Goal: Information Seeking & Learning: Learn about a topic

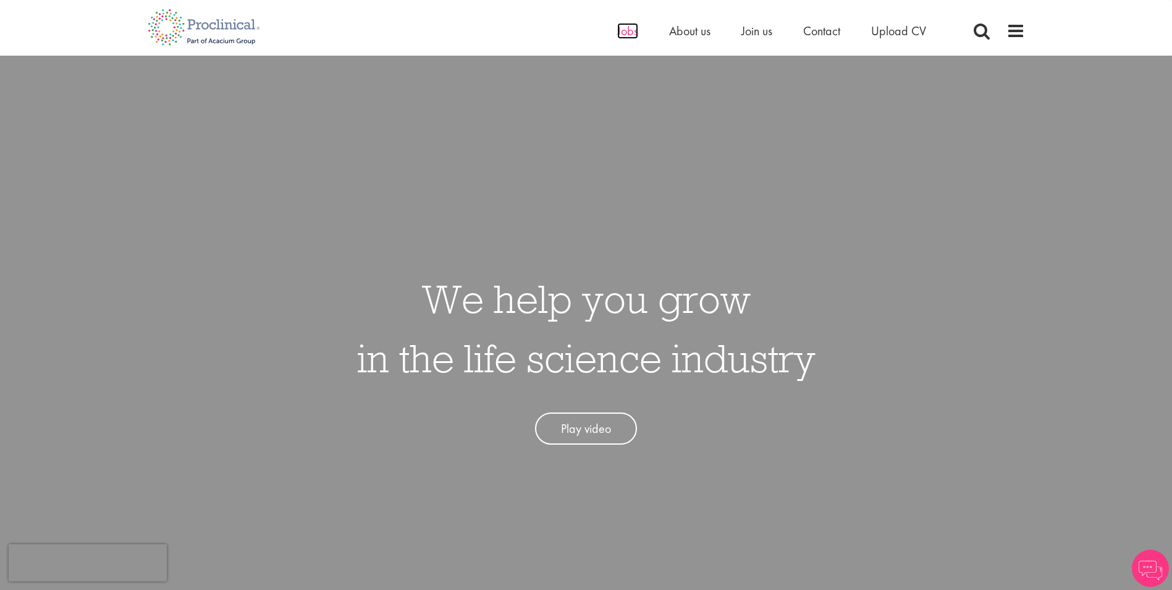
click at [632, 32] on span "Jobs" at bounding box center [627, 31] width 21 height 16
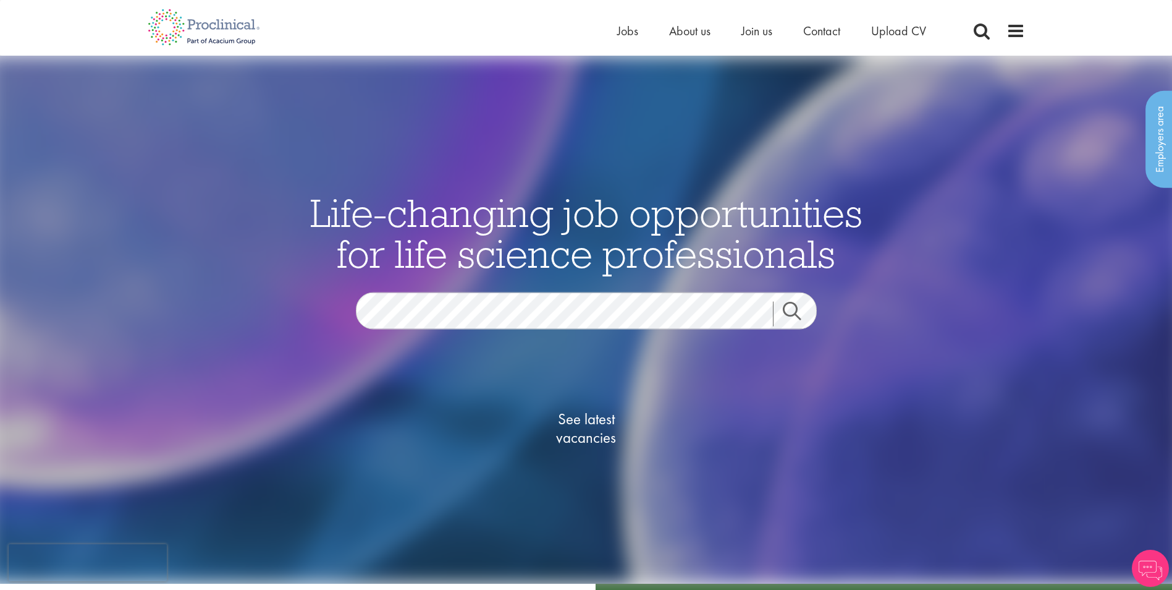
click at [794, 311] on link "Search" at bounding box center [799, 313] width 53 height 25
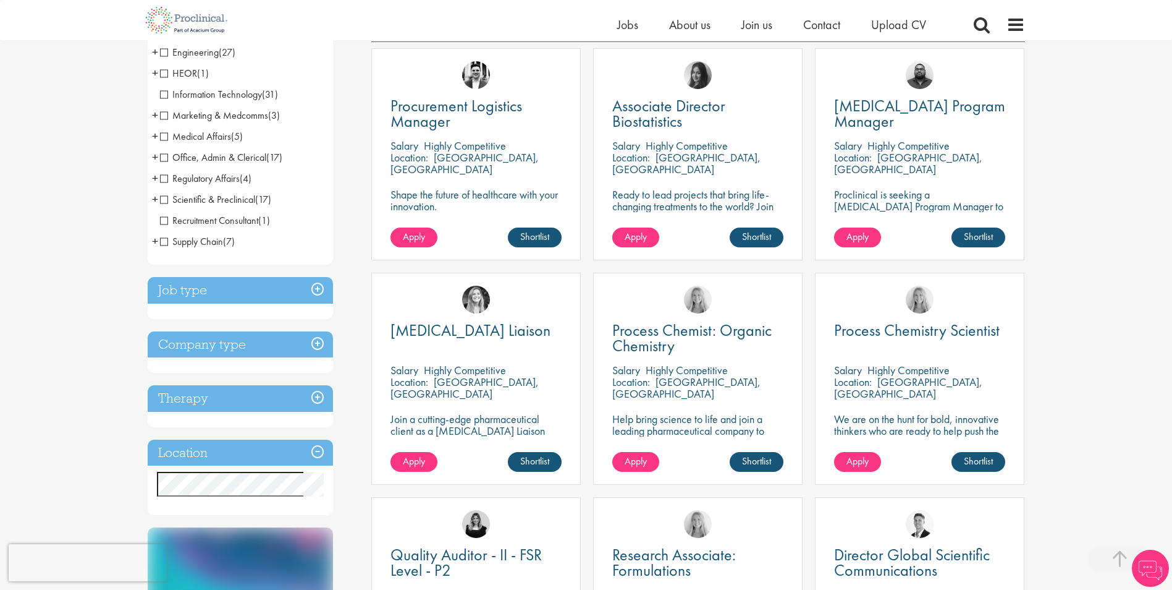
scroll to position [247, 0]
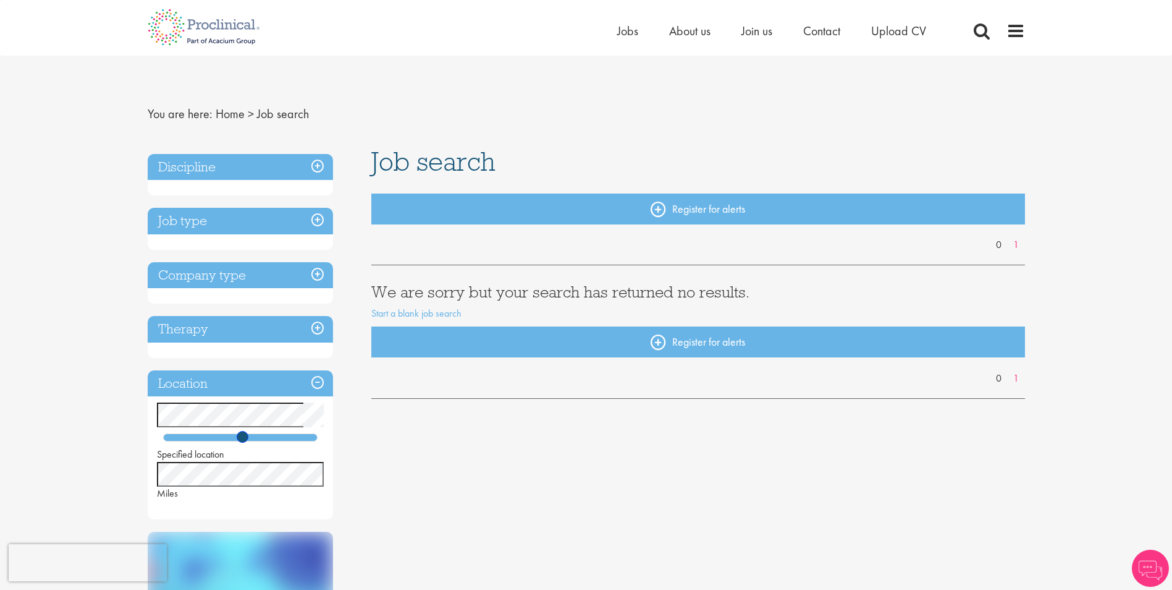
drag, startPoint x: 195, startPoint y: 435, endPoint x: 246, endPoint y: 439, distance: 50.8
click at [246, 439] on span at bounding box center [243, 437] width 12 height 12
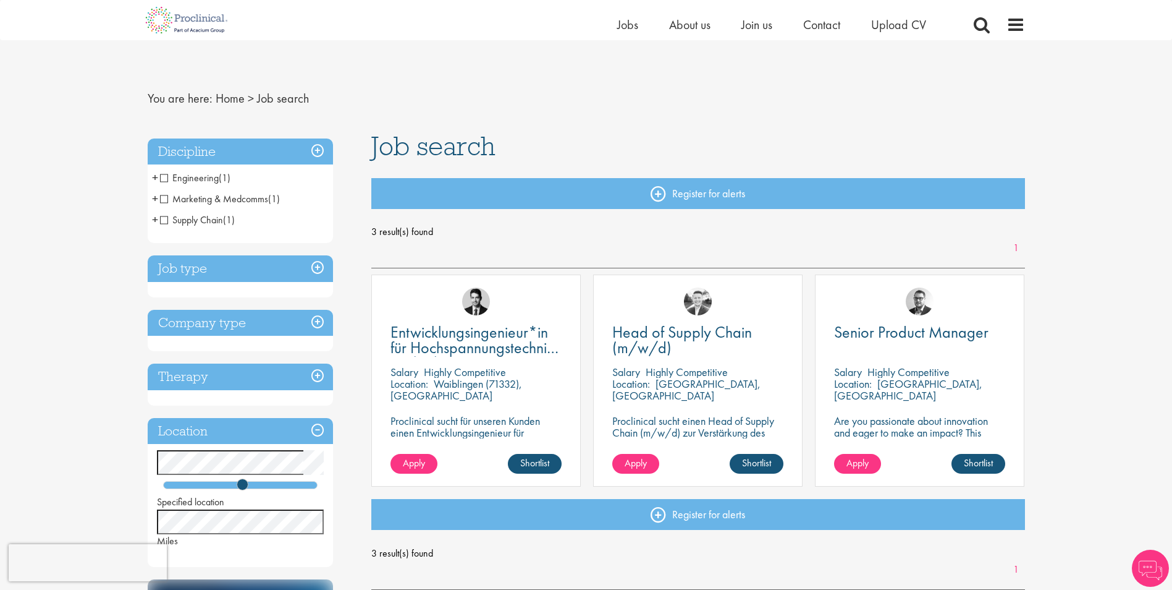
scroll to position [62, 0]
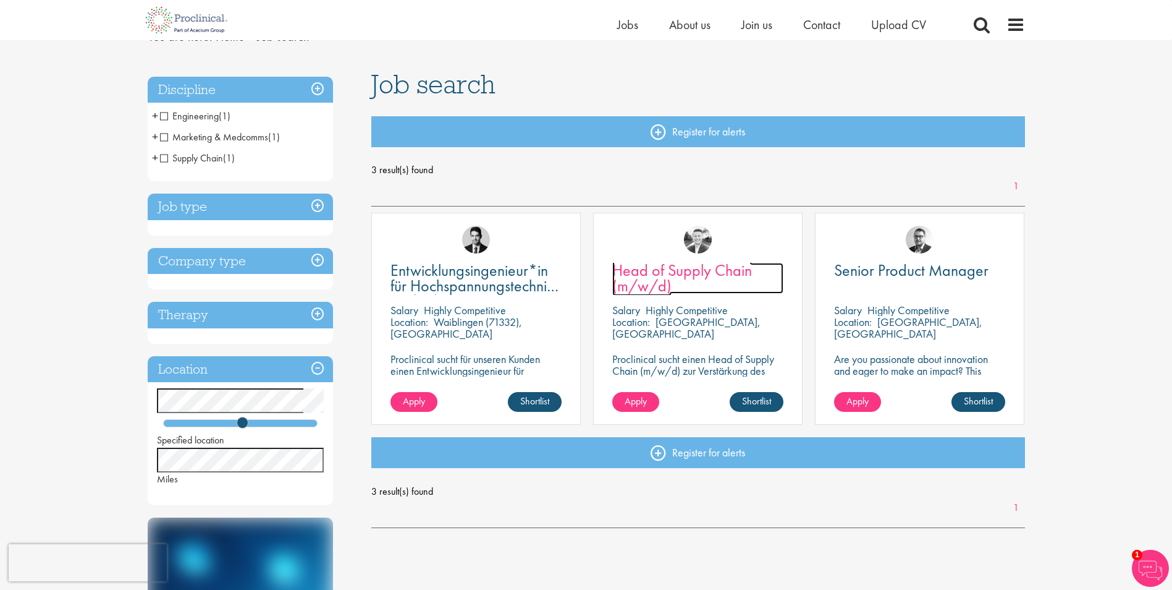
click at [704, 271] on span "Head of Supply Chain (m/w/d)" at bounding box center [682, 278] width 140 height 36
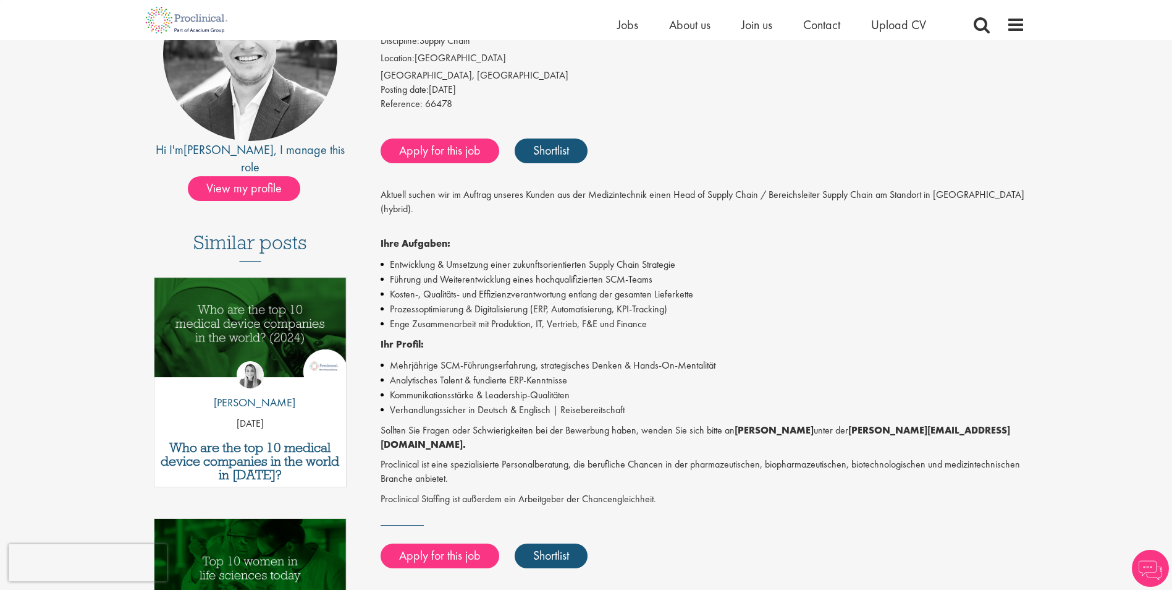
scroll to position [185, 0]
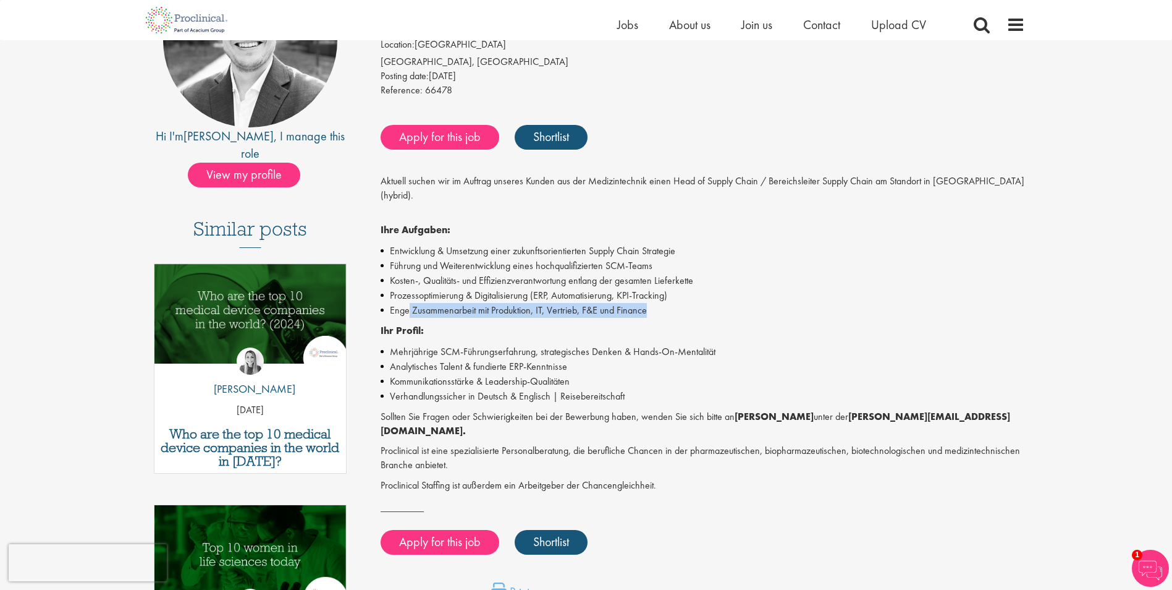
drag, startPoint x: 407, startPoint y: 311, endPoint x: 650, endPoint y: 313, distance: 242.9
click at [650, 313] on li "Enge Zusammenarbeit mit Produktion, IT, Vertrieb, F&E und Finance" at bounding box center [703, 310] width 645 height 15
drag, startPoint x: 650, startPoint y: 313, endPoint x: 564, endPoint y: 307, distance: 86.2
click at [564, 307] on li "Enge Zusammenarbeit mit Produktion, IT, Vertrieb, F&E und Finance" at bounding box center [703, 310] width 645 height 15
drag, startPoint x: 402, startPoint y: 293, endPoint x: 677, endPoint y: 301, distance: 275.1
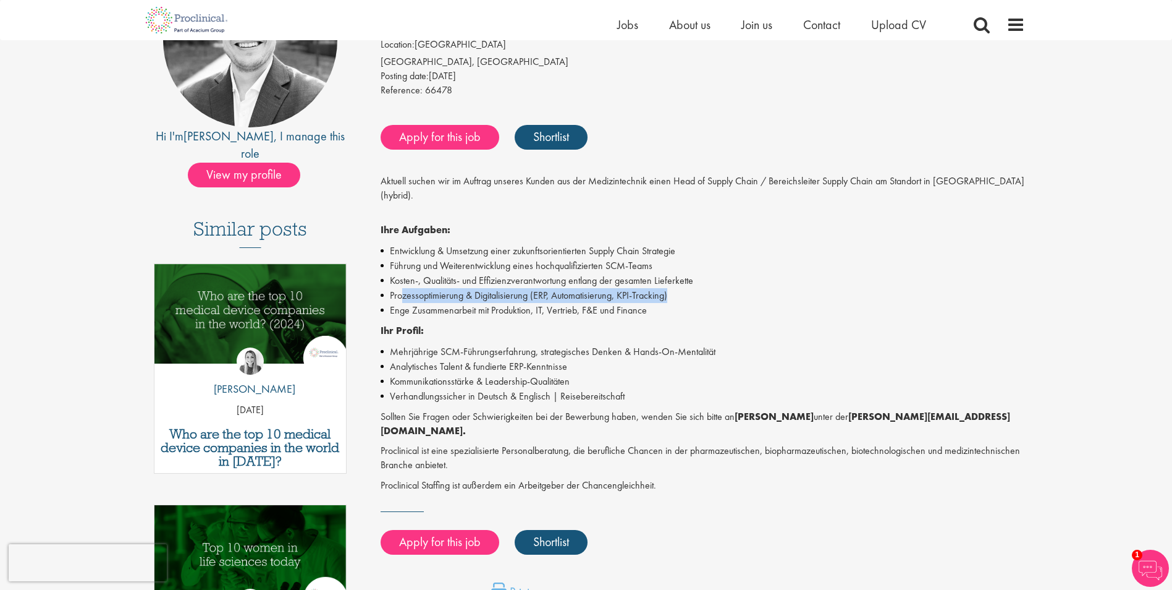
click at [677, 301] on li "Prozessoptimierung & Digitalisierung (ERP, Automatisierung, KPI-Tracking)" at bounding box center [703, 295] width 645 height 15
drag, startPoint x: 677, startPoint y: 301, endPoint x: 528, endPoint y: 296, distance: 149.0
click at [528, 296] on li "Prozessoptimierung & Digitalisierung (ERP, Automatisierung, KPI-Tracking)" at bounding box center [703, 295] width 645 height 15
drag, startPoint x: 397, startPoint y: 273, endPoint x: 621, endPoint y: 294, distance: 224.2
click at [621, 294] on ul "Entwicklung & Umsetzung einer zukunftsorientierten Supply Chain Strategie Führu…" at bounding box center [703, 281] width 645 height 74
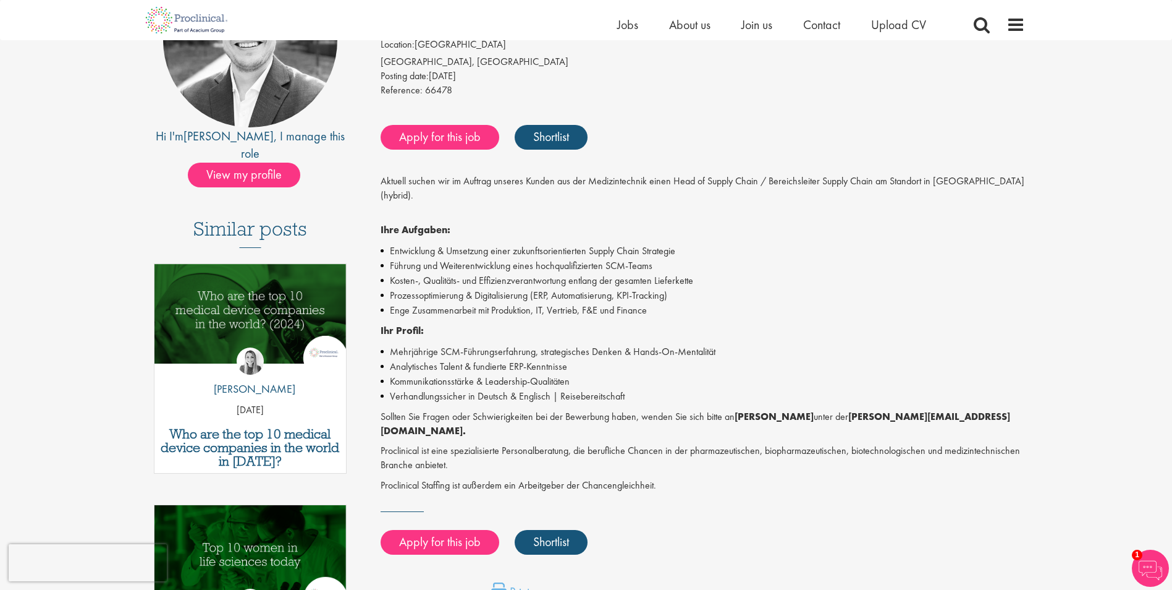
drag, startPoint x: 621, startPoint y: 294, endPoint x: 559, endPoint y: 383, distance: 108.0
click at [585, 389] on li "Verhandlungssicher in Deutsch & Englisch | Reisebereitschaft" at bounding box center [703, 396] width 645 height 15
drag, startPoint x: 425, startPoint y: 344, endPoint x: 674, endPoint y: 366, distance: 249.4
click at [674, 366] on ul "Mehrjährige SCM-Führungserfahrung, strategisches Denken & Hands-On-Mentalität A…" at bounding box center [703, 373] width 645 height 59
drag, startPoint x: 674, startPoint y: 366, endPoint x: 517, endPoint y: 361, distance: 157.1
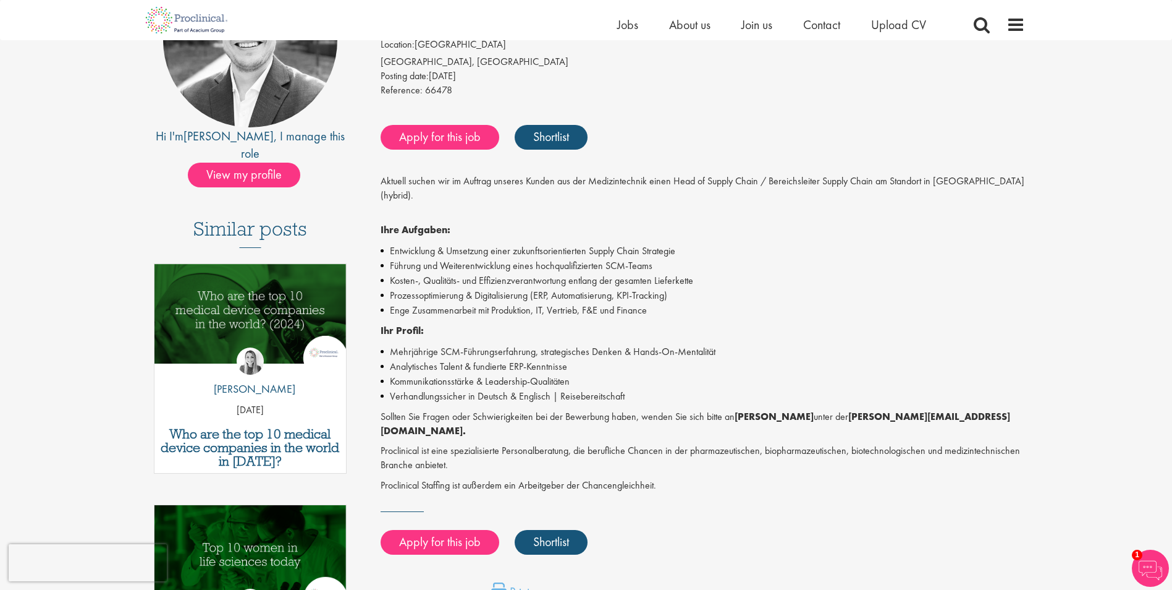
click at [515, 374] on li "Kommunikationsstärke & Leadership-Qualitäten" at bounding box center [703, 381] width 645 height 15
drag, startPoint x: 397, startPoint y: 378, endPoint x: 590, endPoint y: 400, distance: 194.0
click at [590, 400] on ul "Mehrjährige SCM-Führungserfahrung, strategisches Denken & Hands-On-Mentalität A…" at bounding box center [703, 373] width 645 height 59
drag, startPoint x: 590, startPoint y: 400, endPoint x: 498, endPoint y: 396, distance: 92.2
click at [499, 399] on li "Verhandlungssicher in Deutsch & Englisch | Reisebereitschaft" at bounding box center [703, 396] width 645 height 15
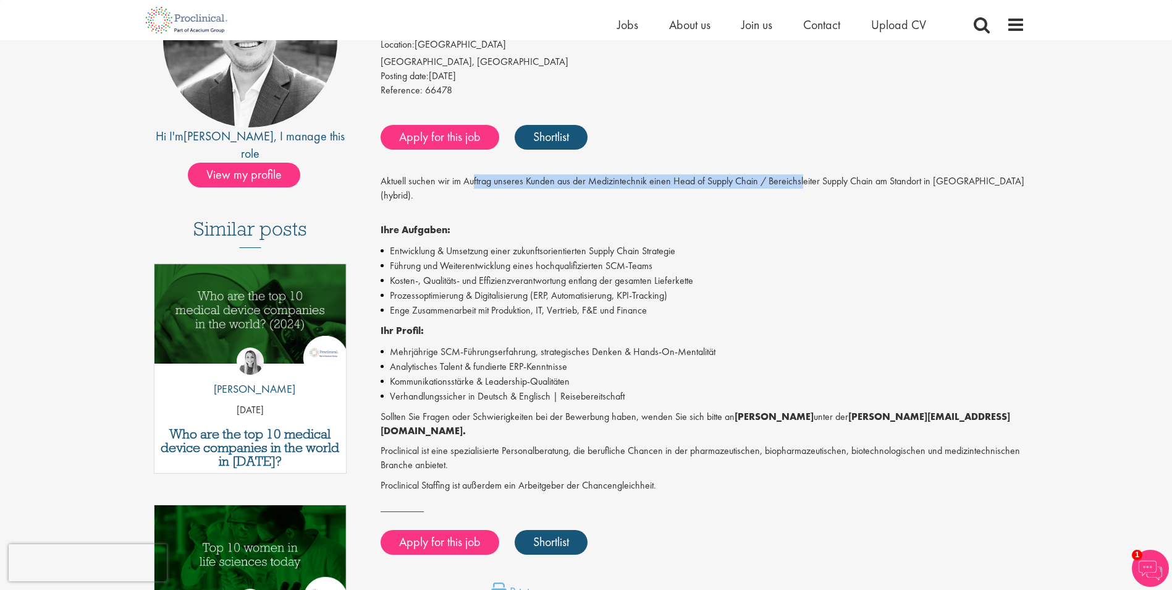
drag, startPoint x: 473, startPoint y: 177, endPoint x: 805, endPoint y: 186, distance: 332.0
click at [803, 183] on p "Aktuell suchen wir im Auftrag unseres Kunden aus der Medizintechnik einen Head …" at bounding box center [703, 195] width 645 height 43
click at [612, 264] on li "Führung und Weiterentwicklung eines hochqualifizierten SCM-Teams" at bounding box center [703, 265] width 645 height 15
drag, startPoint x: 616, startPoint y: 182, endPoint x: 979, endPoint y: 182, distance: 363.4
click at [979, 182] on p "Aktuell suchen wir im Auftrag unseres Kunden aus der Medizintechnik einen Head …" at bounding box center [703, 195] width 645 height 43
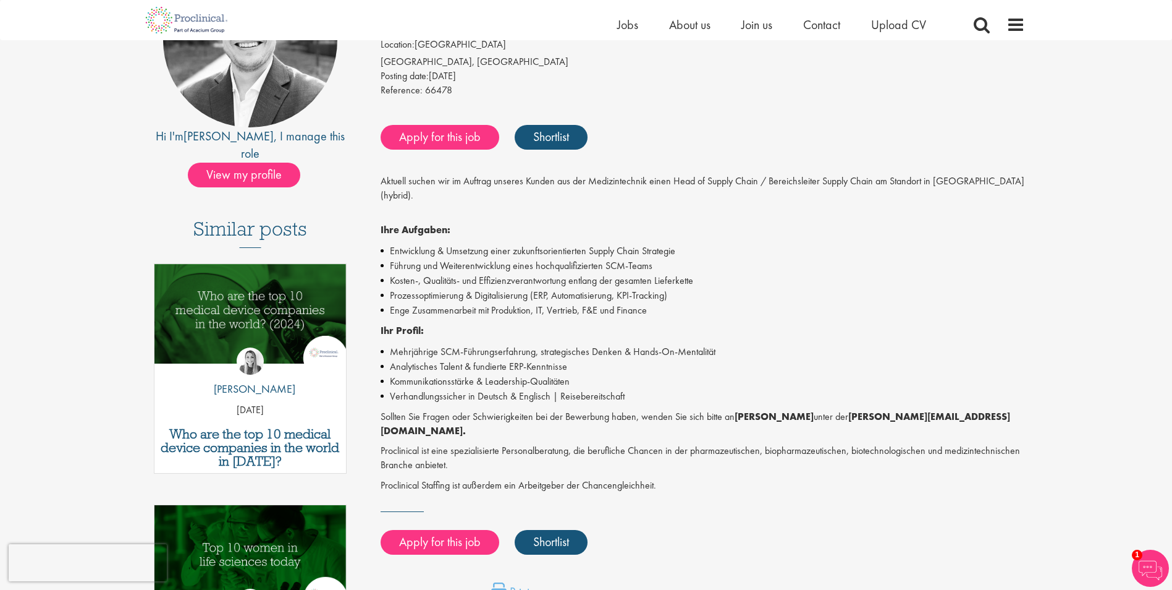
drag, startPoint x: 979, startPoint y: 182, endPoint x: 1044, endPoint y: 247, distance: 91.8
click at [1044, 247] on div "First Name * Last Name * Email * Phone Number * Country * - Please Select - [GE…" at bounding box center [586, 518] width 1172 height 1142
drag, startPoint x: 401, startPoint y: 248, endPoint x: 688, endPoint y: 248, distance: 286.8
click at [684, 247] on li "Entwicklung & Umsetzung einer zukunftsorientierten Supply Chain Strategie" at bounding box center [703, 251] width 645 height 15
drag, startPoint x: 688, startPoint y: 248, endPoint x: 819, endPoint y: 299, distance: 140.3
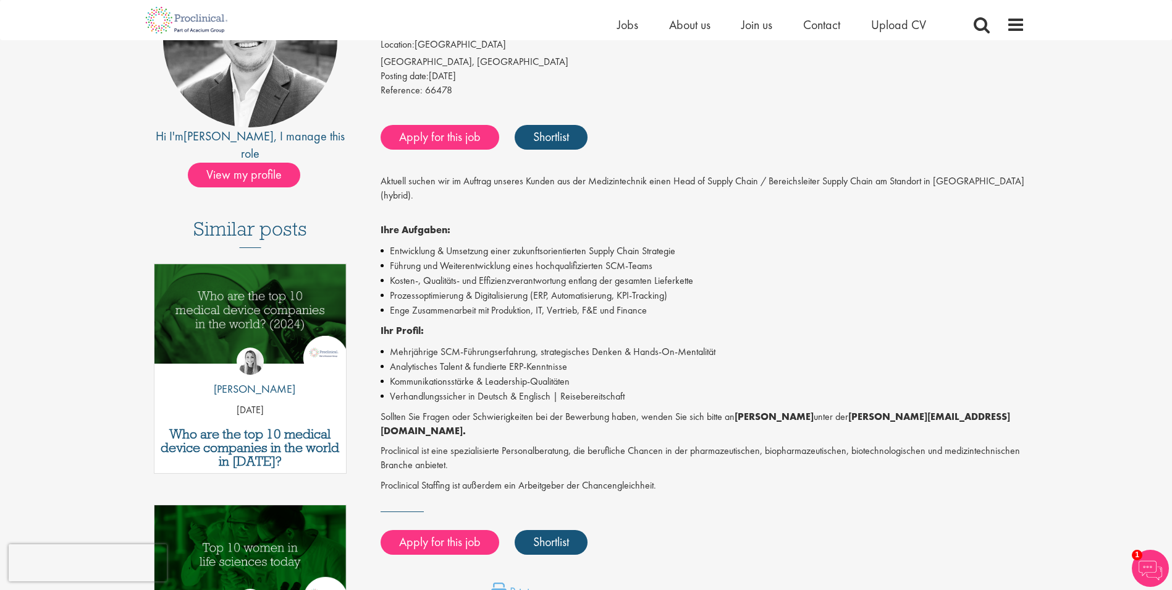
click at [819, 299] on li "Prozessoptimierung & Digitalisierung (ERP, Automatisierung, KPI-Tracking)" at bounding box center [703, 295] width 645 height 15
drag, startPoint x: 397, startPoint y: 269, endPoint x: 726, endPoint y: 277, distance: 329.5
click at [719, 276] on ul "Entwicklung & Umsetzung einer zukunftsorientierten Supply Chain Strategie Führu…" at bounding box center [703, 281] width 645 height 74
drag, startPoint x: 726, startPoint y: 277, endPoint x: 945, endPoint y: 315, distance: 222.1
click at [945, 315] on li "Enge Zusammenarbeit mit Produktion, IT, Vertrieb, F&E und Finance" at bounding box center [703, 310] width 645 height 15
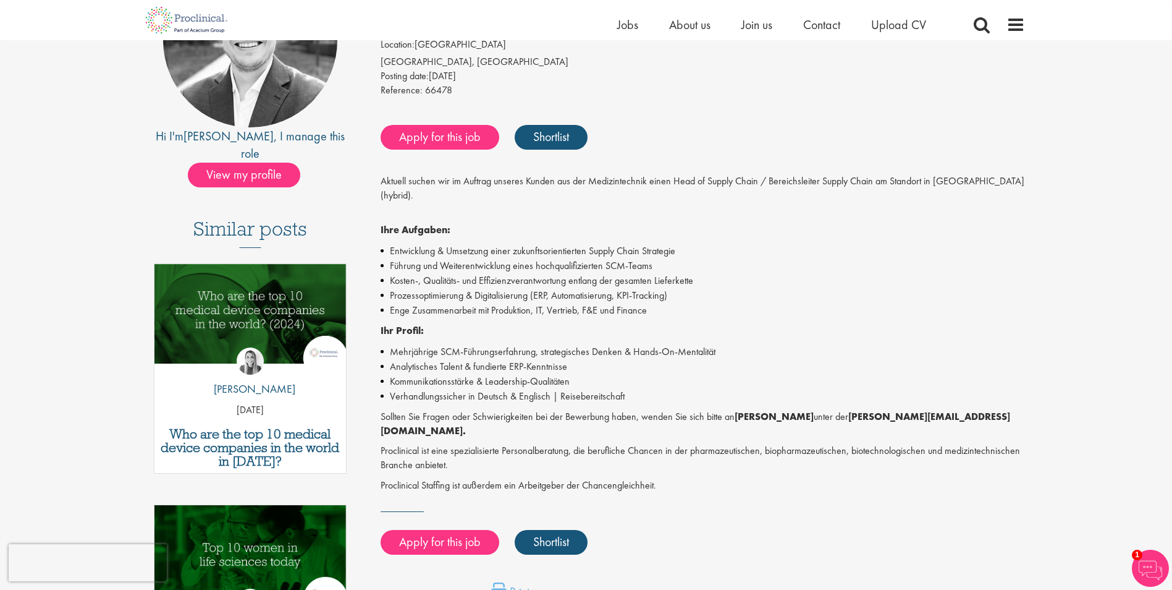
scroll to position [0, 0]
